Goal: Transaction & Acquisition: Purchase product/service

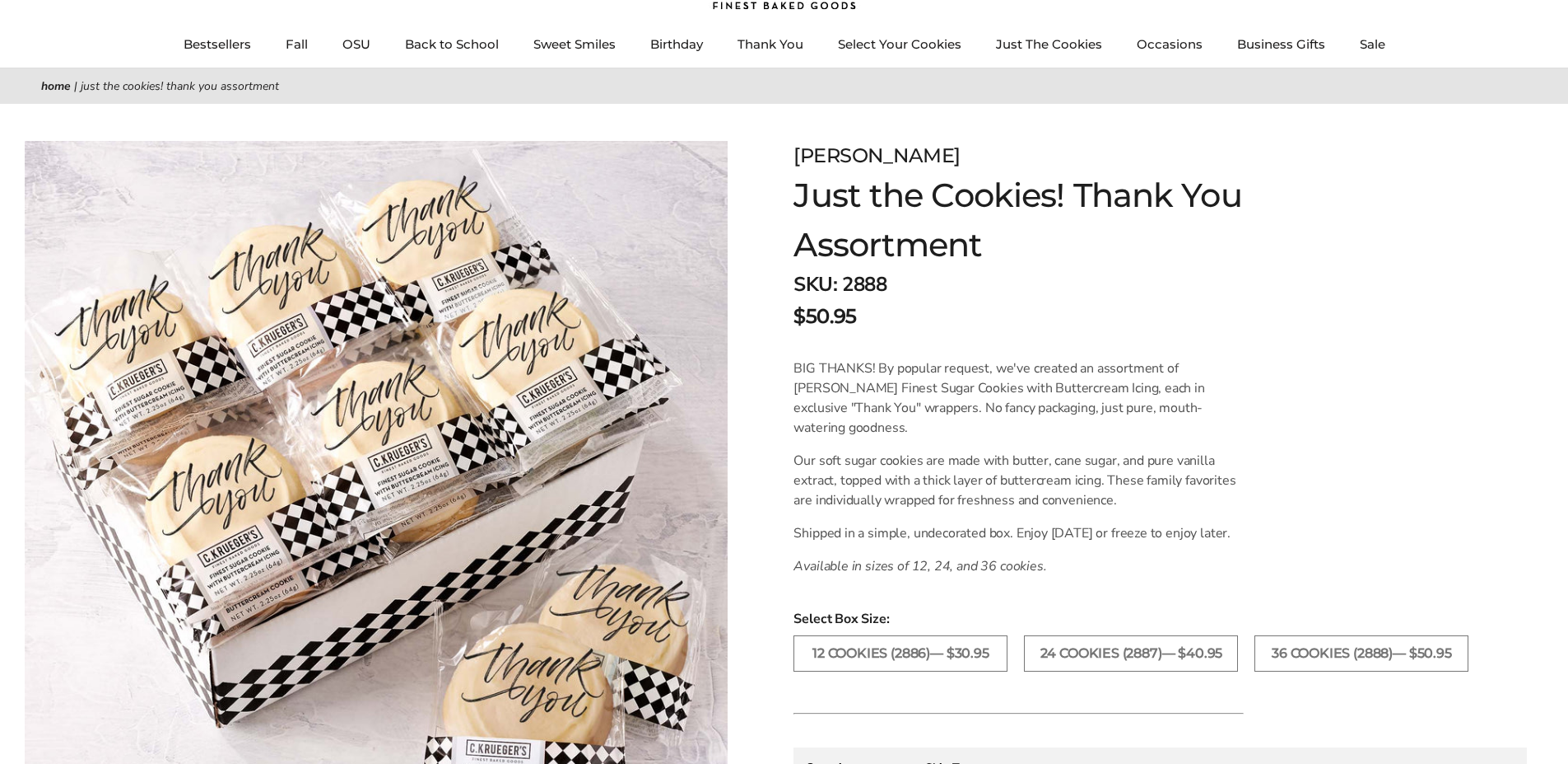
scroll to position [83, 0]
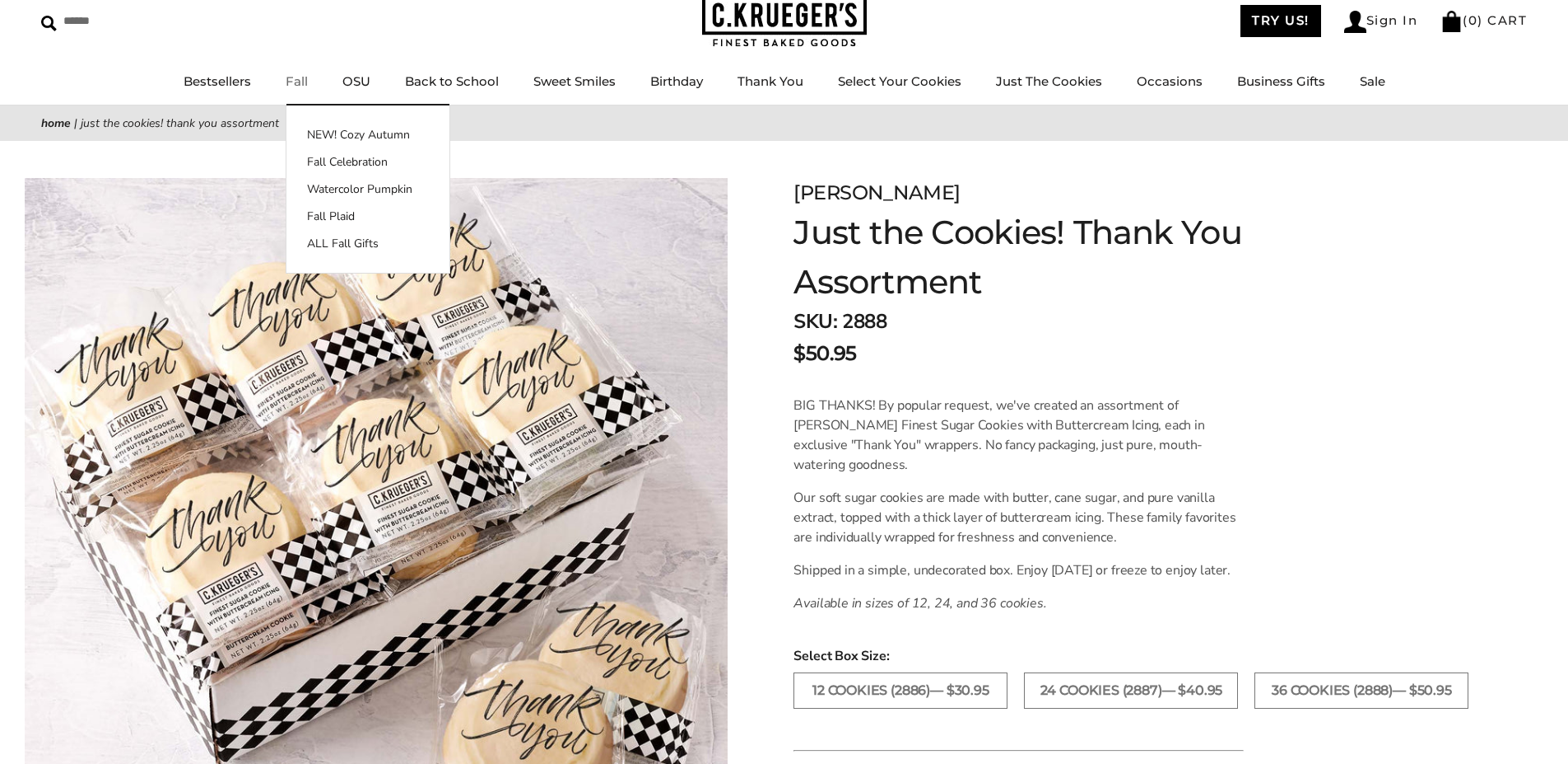
click at [299, 75] on link "Fall" at bounding box center [296, 82] width 22 height 16
